Goal: Task Accomplishment & Management: Manage account settings

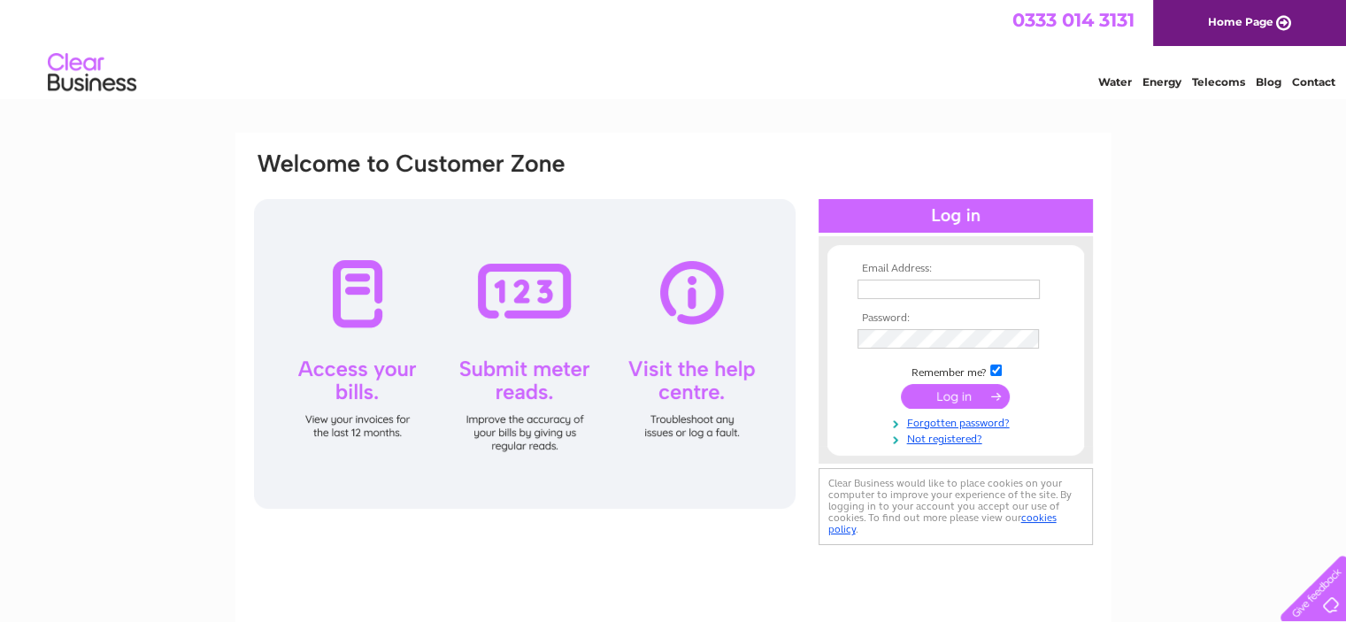
type input "jmw.turnbull@tiscali.co.uk"
click at [950, 395] on input "submit" at bounding box center [955, 396] width 109 height 25
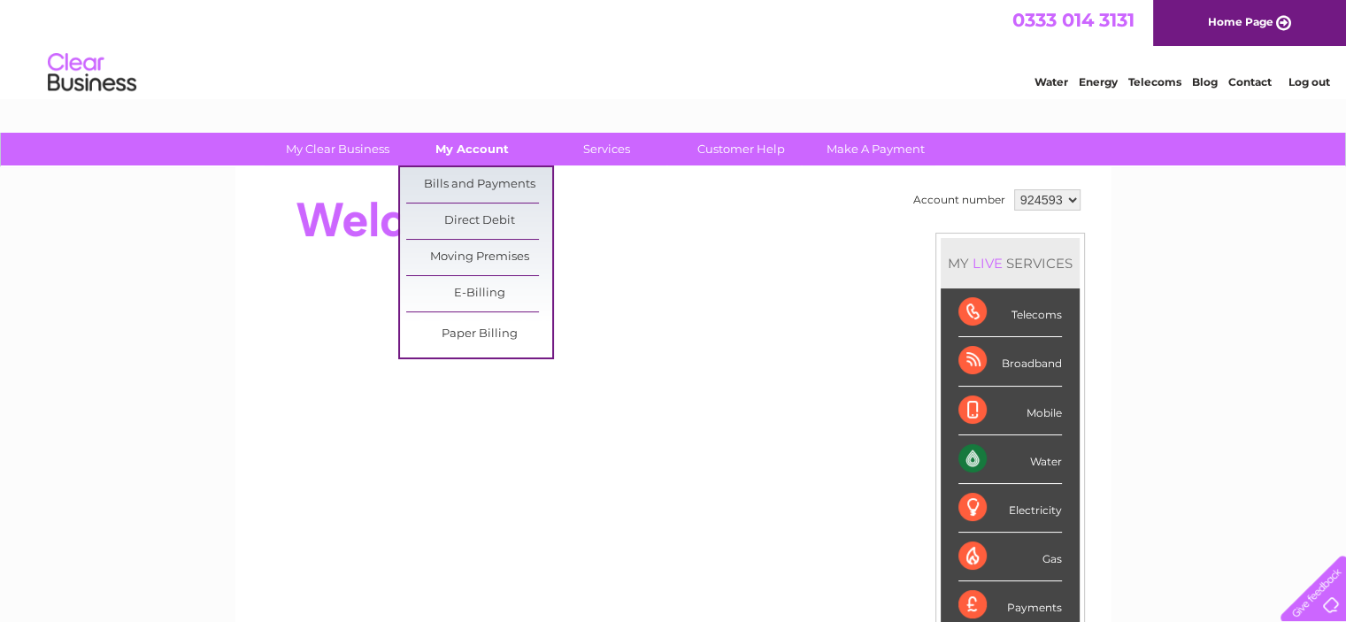
click at [462, 147] on link "My Account" at bounding box center [472, 149] width 146 height 33
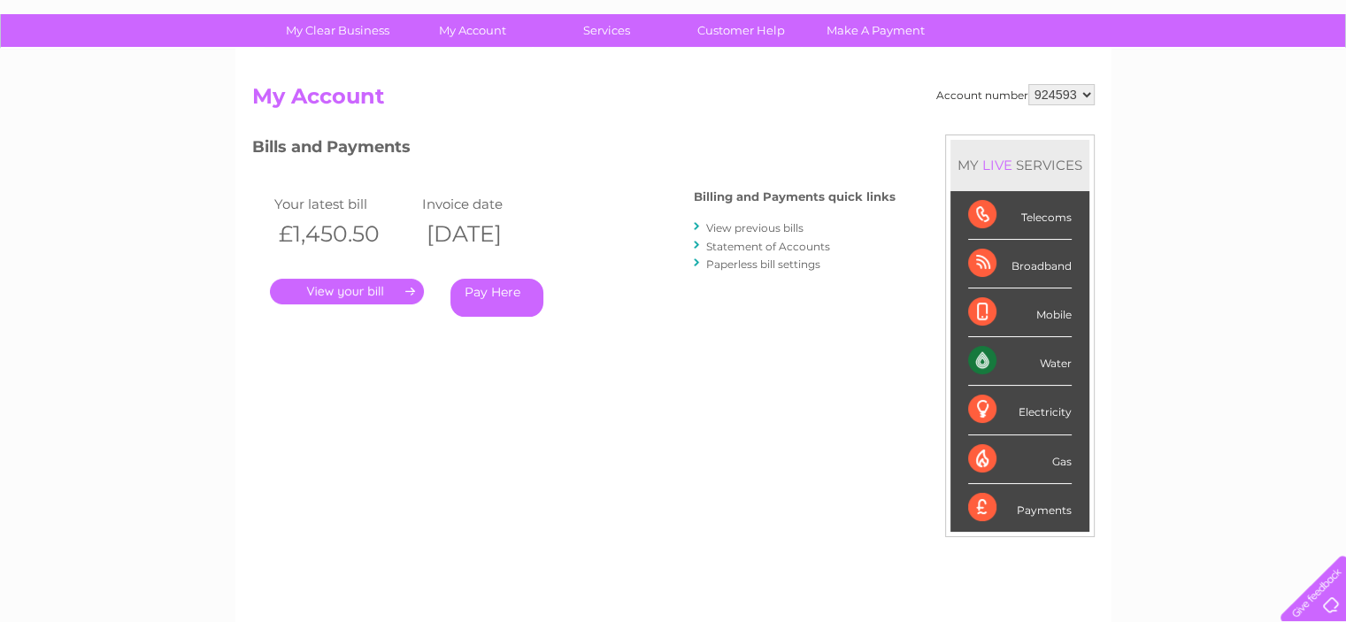
scroll to position [88, 0]
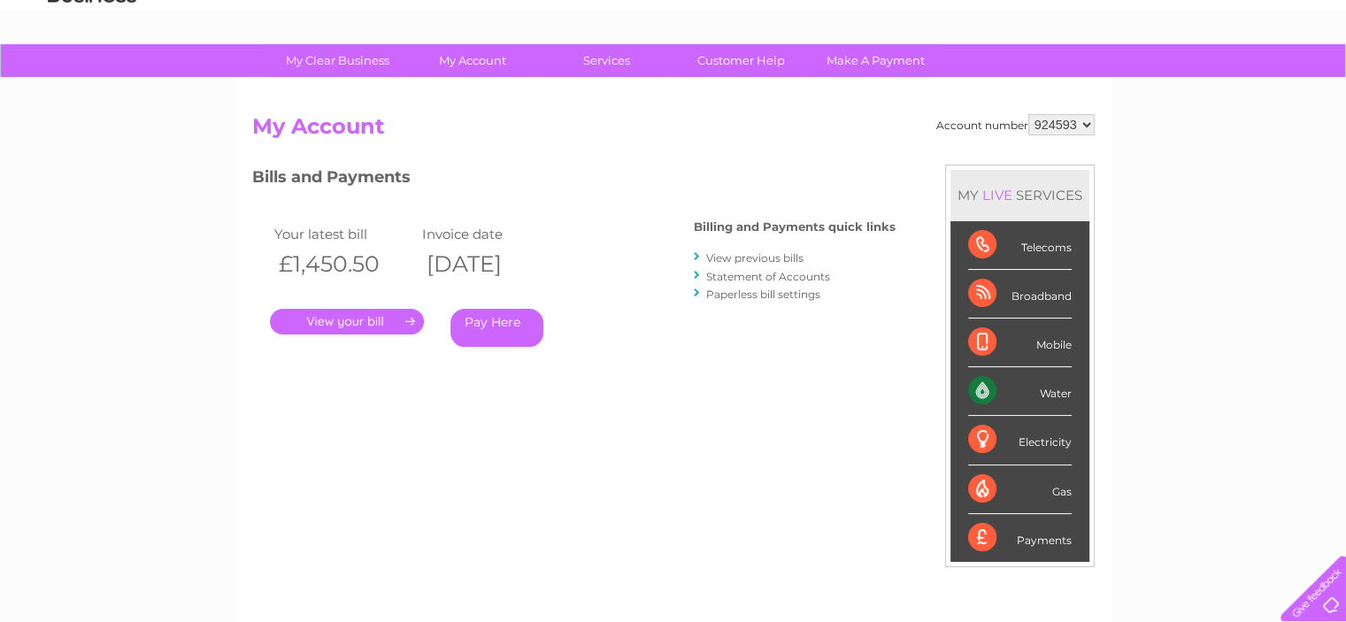
click at [351, 318] on link "." at bounding box center [347, 322] width 154 height 26
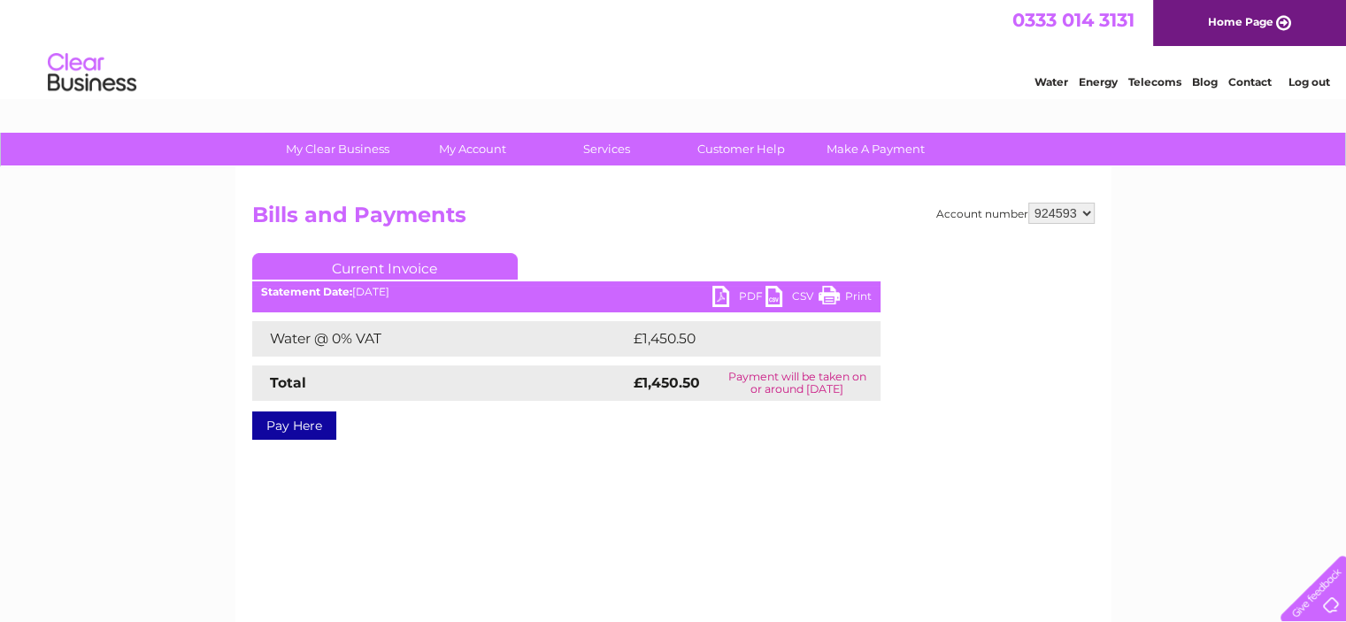
click at [718, 296] on link "PDF" at bounding box center [738, 299] width 53 height 26
